Goal: Find contact information: Find contact information

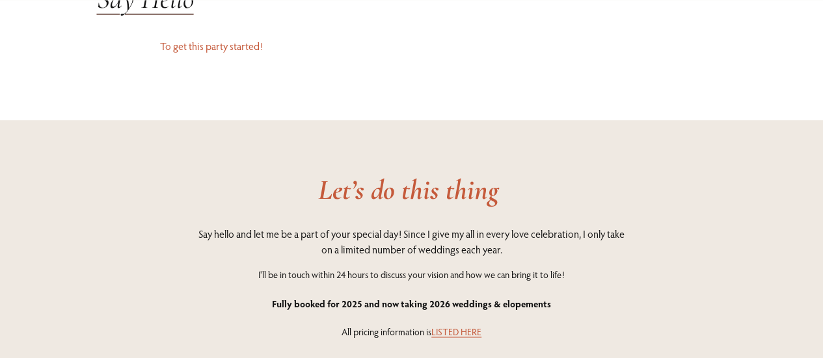
scroll to position [3404, 0]
click at [591, 226] on p "Say hello and let me be a part of your special day! Since I give my all in ever…" at bounding box center [411, 241] width 438 height 31
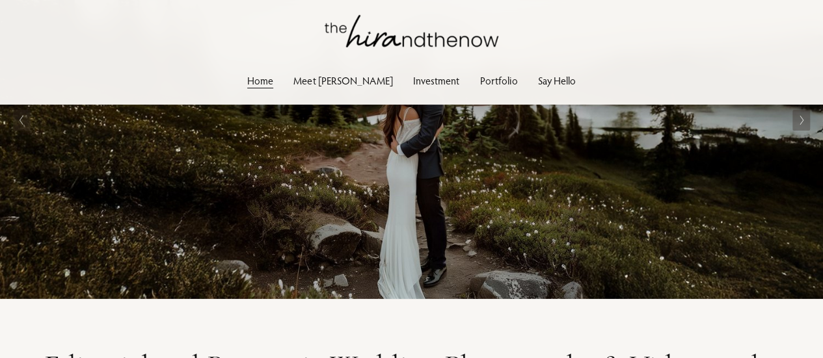
scroll to position [0, 0]
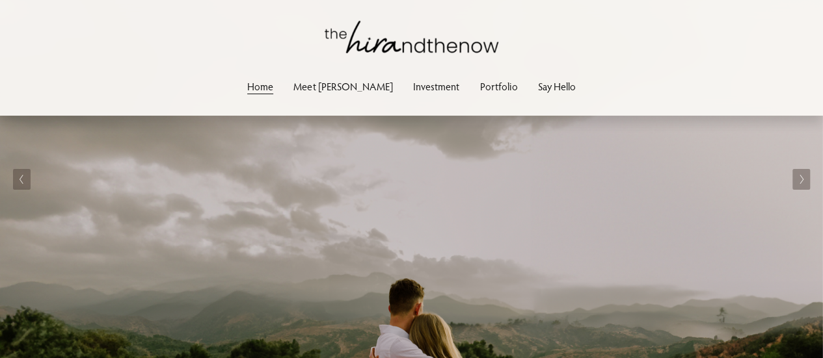
click at [538, 94] on link "Say Hello" at bounding box center [557, 87] width 38 height 18
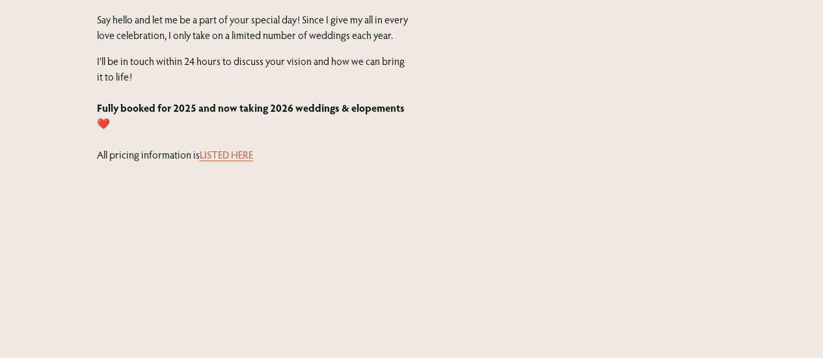
scroll to position [401, 0]
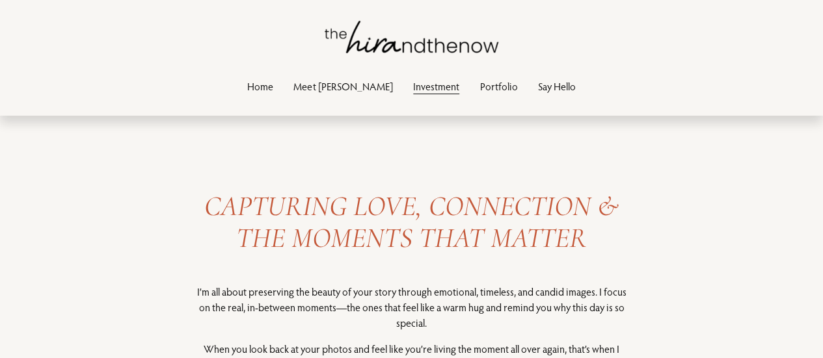
click at [239, 209] on em "CAPTURING LOVE, CONNECTION & THE MOMENTS THAT MATTER" at bounding box center [414, 221] width 421 height 65
